Goal: Task Accomplishment & Management: Manage account settings

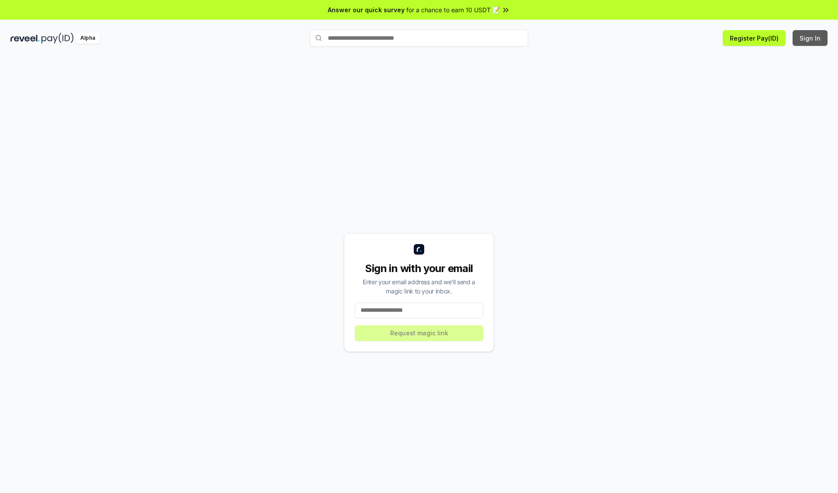
click at [810, 38] on button "Sign In" at bounding box center [809, 38] width 35 height 16
type input "**********"
click at [419, 333] on button "Request magic link" at bounding box center [419, 333] width 128 height 16
